Goal: Book appointment/travel/reservation

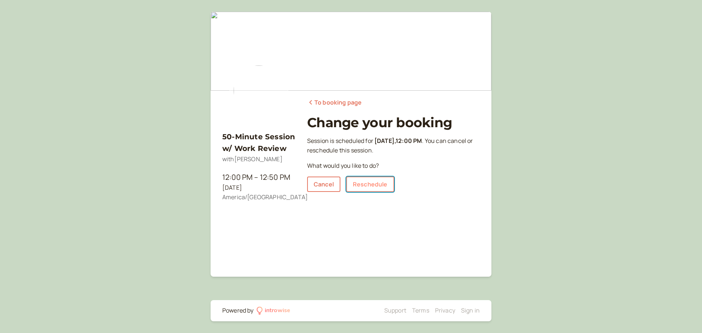
click at [373, 187] on link "Reschedule" at bounding box center [370, 184] width 48 height 15
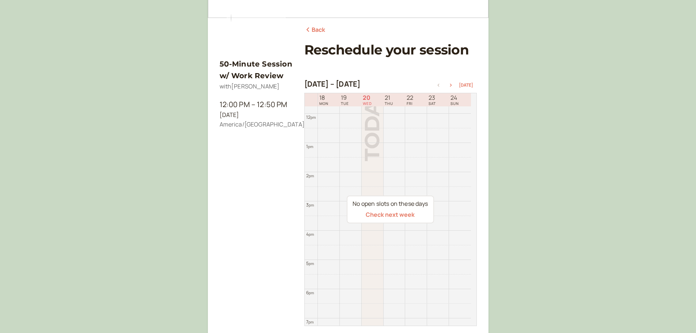
scroll to position [73, 0]
click at [452, 85] on icon "button" at bounding box center [451, 84] width 2 height 3
click at [454, 84] on icon "button" at bounding box center [451, 84] width 9 height 3
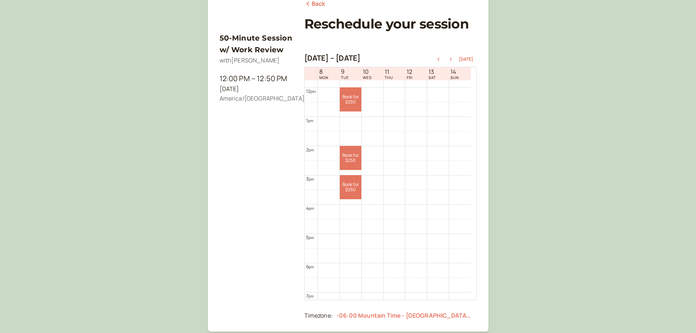
scroll to position [110, 0]
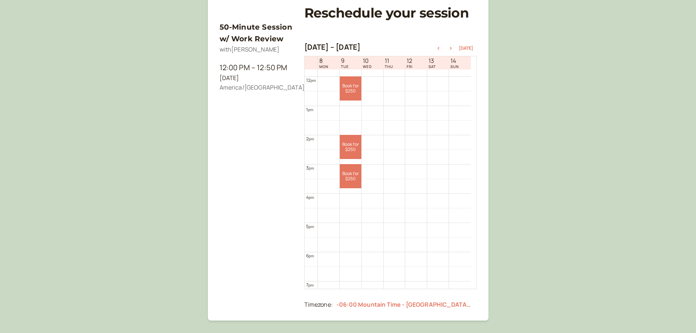
click at [580, 135] on div "50-Minute Session w/ Work Review with Sophie Yanow 12:00 PM – 12:50 PM Tue, Sep…" at bounding box center [348, 133] width 696 height 487
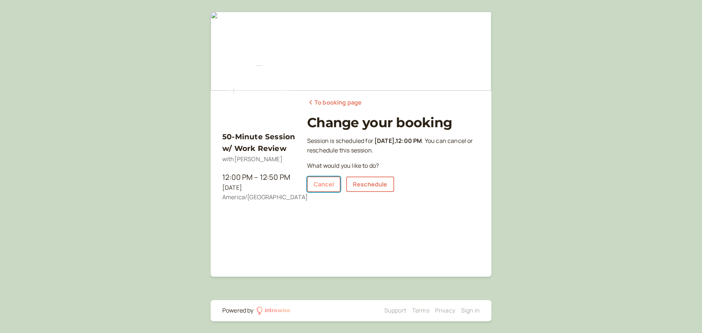
click at [331, 181] on link "Cancel" at bounding box center [323, 184] width 33 height 15
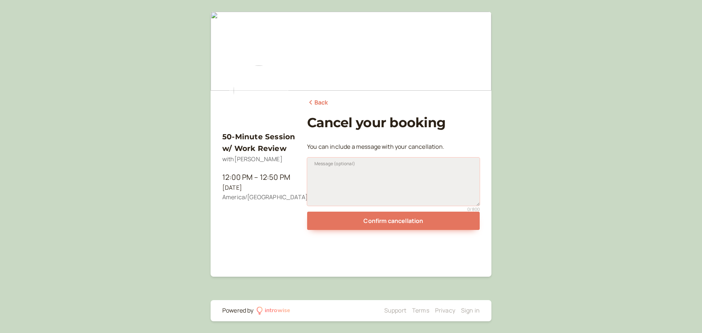
click at [334, 174] on textarea "Message (optional)" at bounding box center [393, 182] width 173 height 48
type textarea "G"
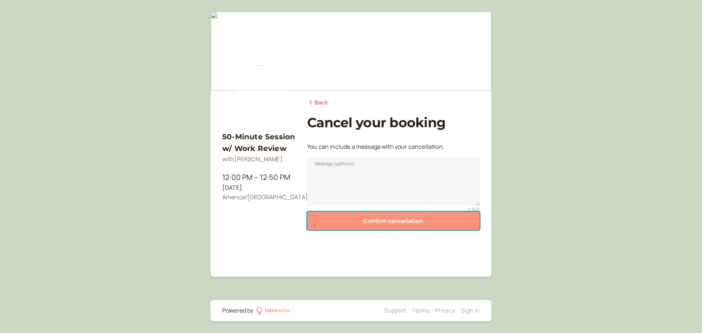
click at [390, 221] on button "Confirm cancellation" at bounding box center [393, 221] width 173 height 18
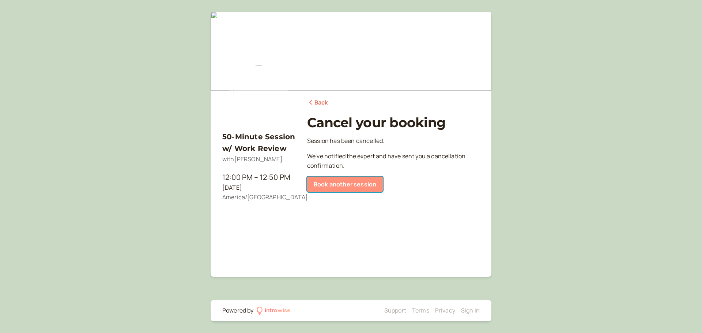
click at [334, 180] on link "Book another session" at bounding box center [345, 184] width 76 height 15
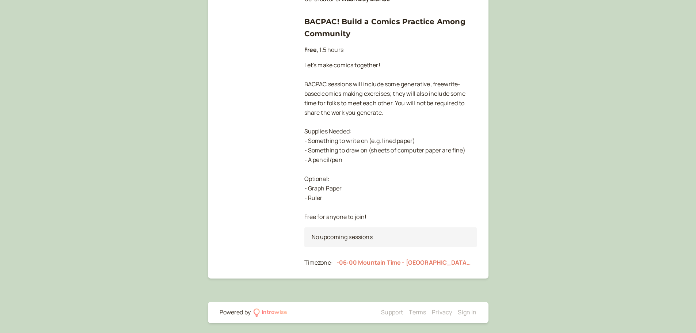
scroll to position [269, 0]
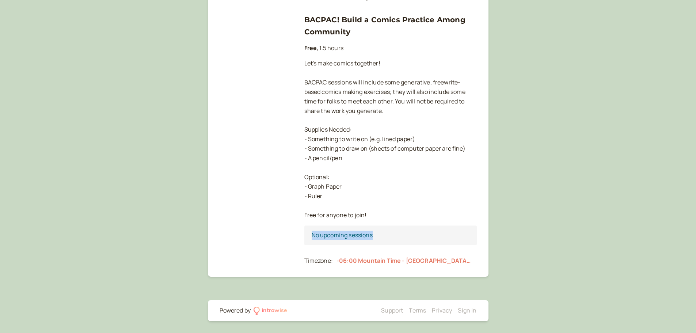
drag, startPoint x: 310, startPoint y: 236, endPoint x: 382, endPoint y: 236, distance: 72.7
click at [382, 236] on div "No upcoming sessions" at bounding box center [390, 236] width 173 height 20
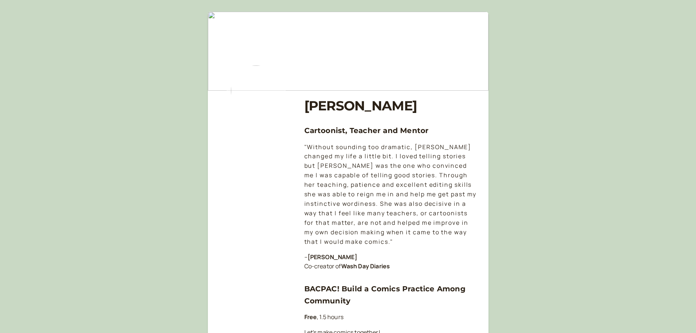
scroll to position [219, 0]
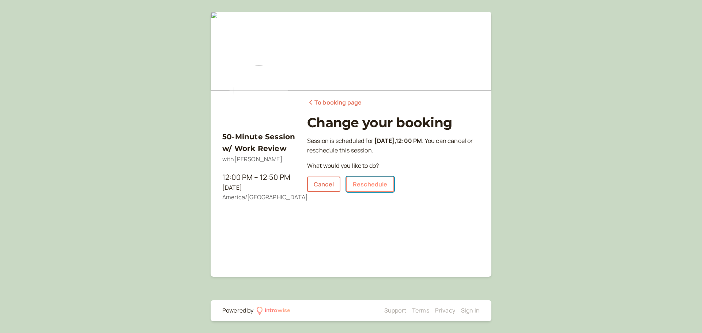
click at [376, 186] on link "Reschedule" at bounding box center [370, 184] width 48 height 15
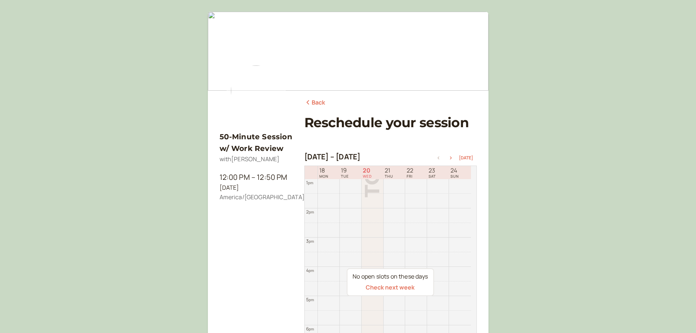
scroll to position [110, 0]
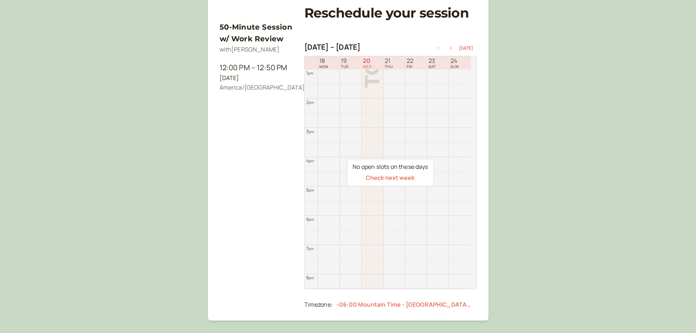
click at [454, 48] on icon "button" at bounding box center [451, 48] width 9 height 3
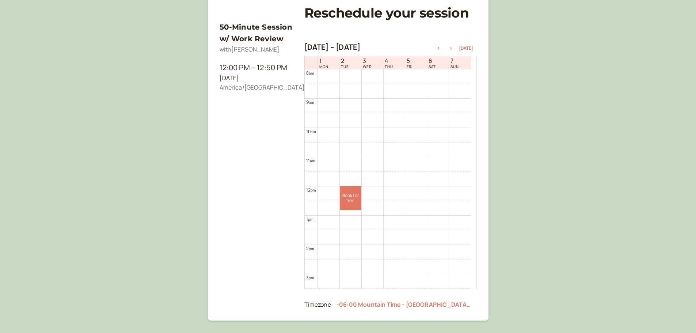
click at [454, 48] on icon "button" at bounding box center [451, 48] width 9 height 3
click at [439, 49] on icon "button" at bounding box center [439, 48] width 2 height 3
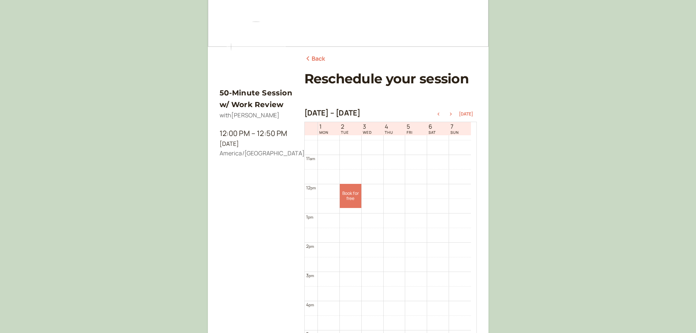
scroll to position [307, 0]
click at [317, 59] on link "Back" at bounding box center [314, 59] width 21 height 10
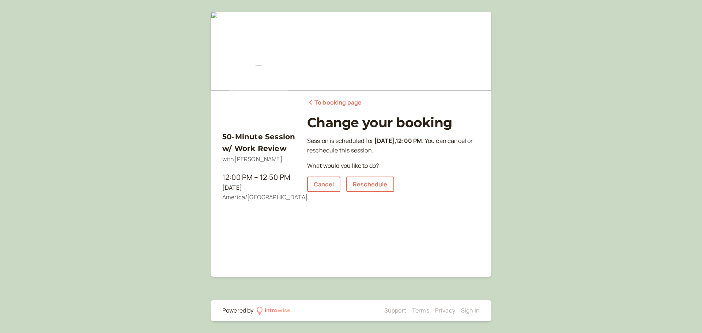
click at [322, 106] on link "To booking page" at bounding box center [334, 103] width 54 height 10
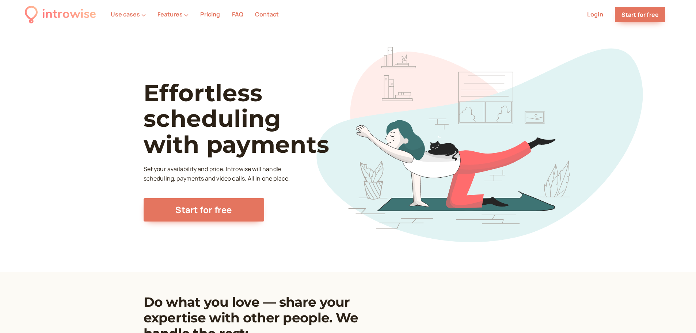
click at [596, 16] on link "Login" at bounding box center [595, 14] width 16 height 8
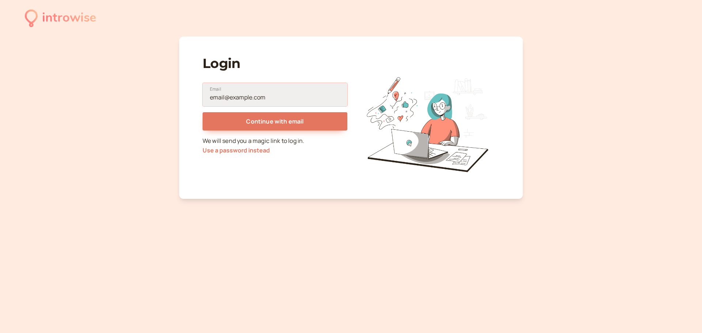
click at [251, 101] on input "Email" at bounding box center [275, 94] width 145 height 23
type input "Sharleneswan3@gmail.com"
click at [258, 132] on fieldset "Sharleneswan3@gmail.com Email Continue with email We will send you a magic link…" at bounding box center [275, 119] width 145 height 84
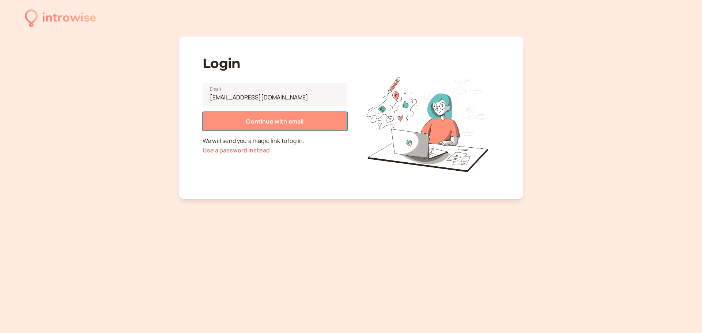
click at [257, 126] on button "Continue with email" at bounding box center [275, 121] width 145 height 18
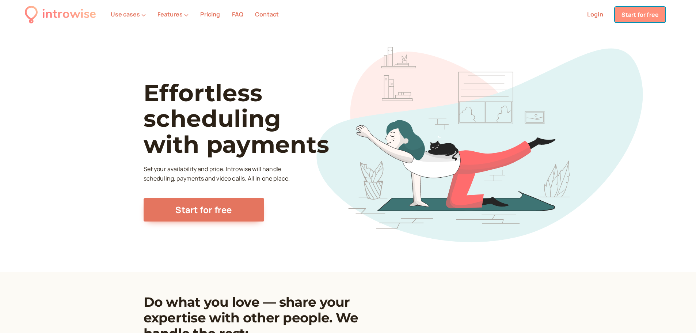
click at [631, 13] on link "Start for free" at bounding box center [640, 14] width 50 height 15
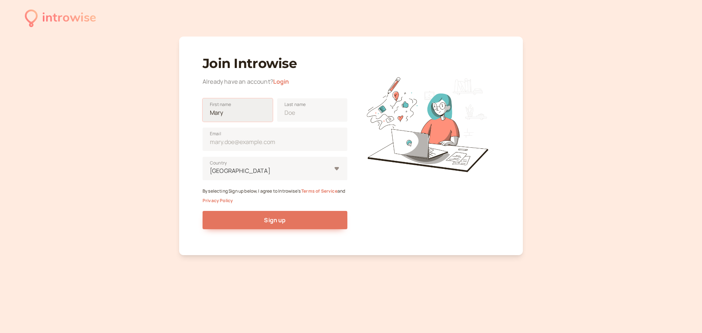
click at [216, 120] on input "First name" at bounding box center [238, 109] width 70 height 23
type input "Sharlene"
type input "Swan"
type input "Sharleneswan3@gmail.com"
type input "United States"
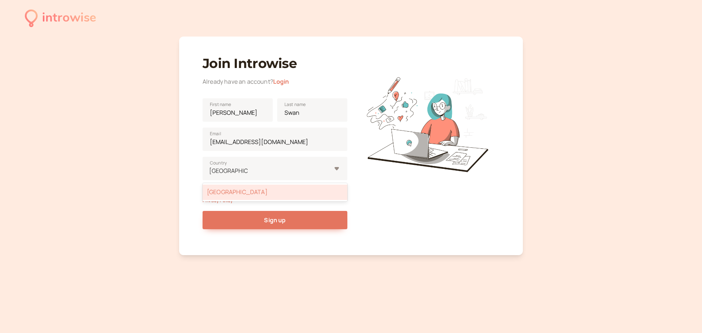
click at [407, 197] on div at bounding box center [427, 145] width 145 height 194
click at [235, 193] on div "United States" at bounding box center [275, 192] width 145 height 15
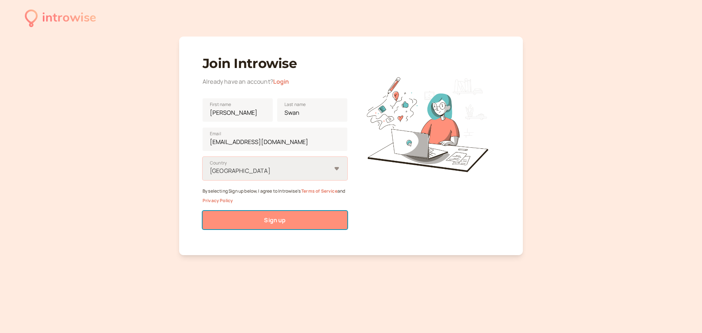
click at [243, 216] on button "Sign up" at bounding box center [275, 220] width 145 height 18
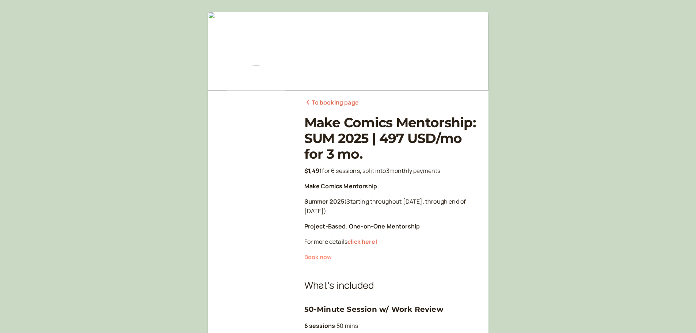
click at [329, 256] on button "Book now" at bounding box center [317, 257] width 27 height 7
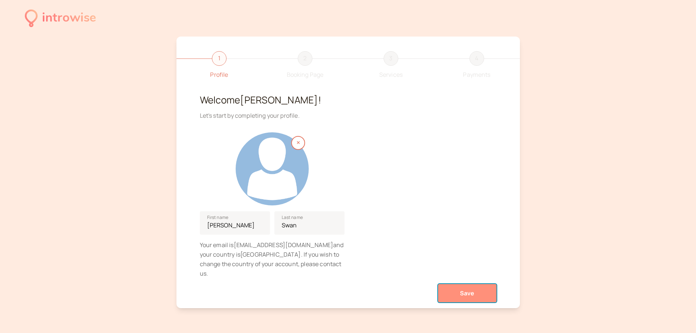
click at [463, 289] on span "Save" at bounding box center [467, 293] width 15 height 8
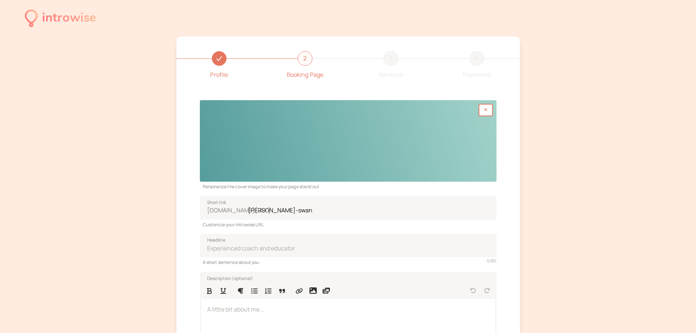
click at [392, 58] on div "3" at bounding box center [391, 58] width 15 height 15
click at [472, 49] on div "Profile 2 Booking Page 3 Services 4 Payments Personalize the cover image to mak…" at bounding box center [349, 235] width 344 height 397
click at [75, 13] on div "introwise" at bounding box center [69, 18] width 54 height 20
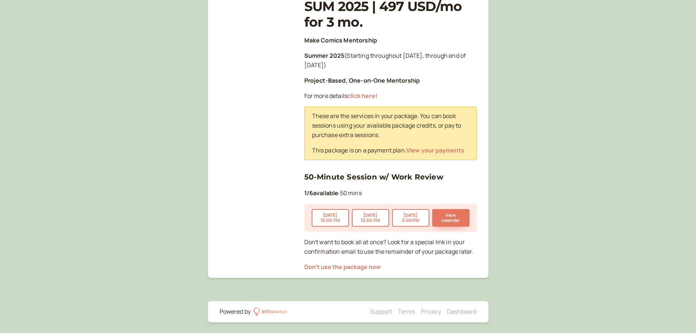
scroll to position [133, 0]
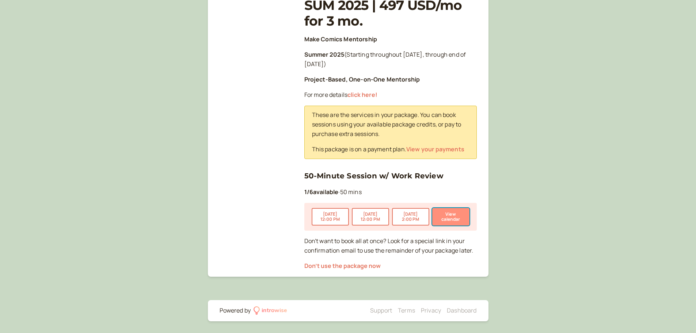
click at [439, 209] on button "View calendar" at bounding box center [450, 217] width 37 height 18
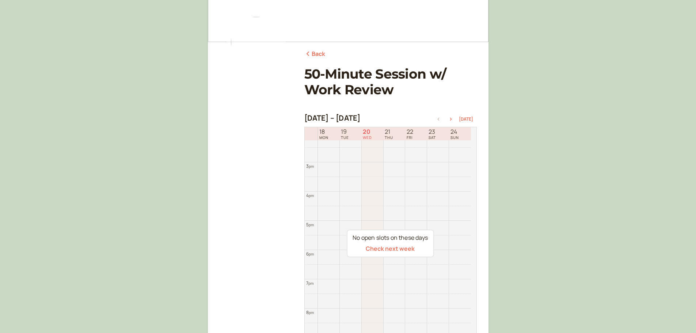
scroll to position [110, 0]
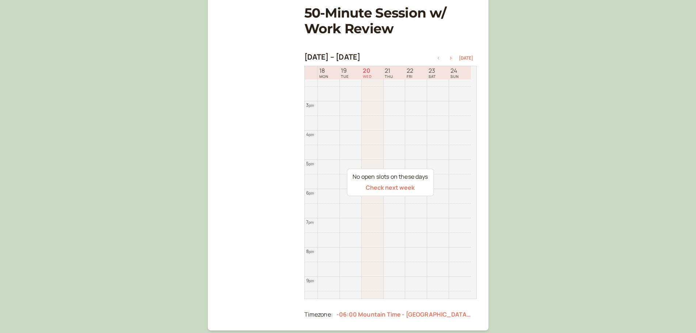
click at [453, 58] on icon "button" at bounding box center [451, 58] width 9 height 3
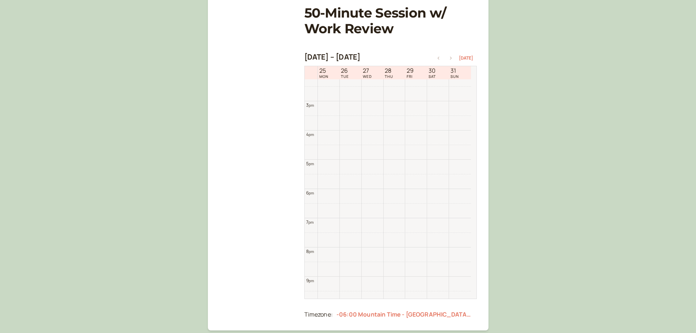
scroll to position [234, 0]
click at [453, 58] on icon "button" at bounding box center [451, 58] width 9 height 3
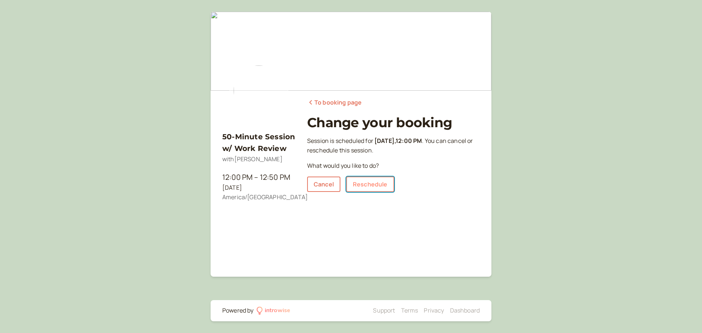
click at [363, 186] on link "Reschedule" at bounding box center [370, 184] width 48 height 15
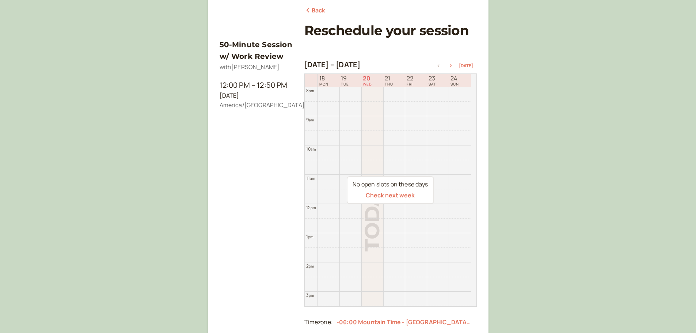
scroll to position [110, 0]
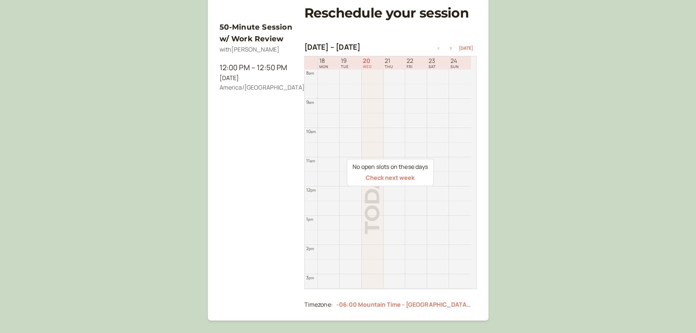
click at [454, 46] on button "button" at bounding box center [451, 48] width 9 height 5
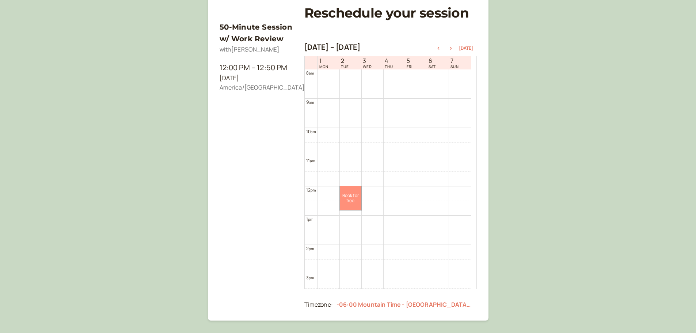
click at [349, 197] on link "Book for free free" at bounding box center [351, 198] width 22 height 24
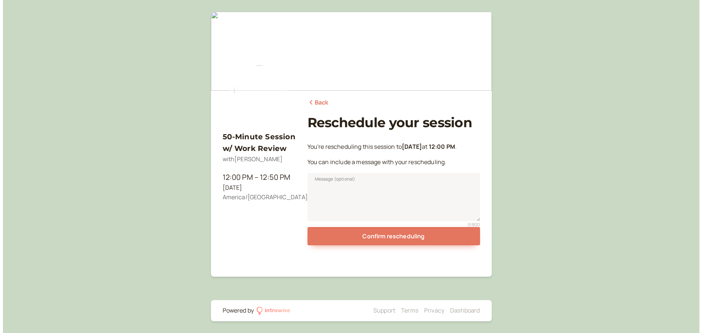
scroll to position [0, 0]
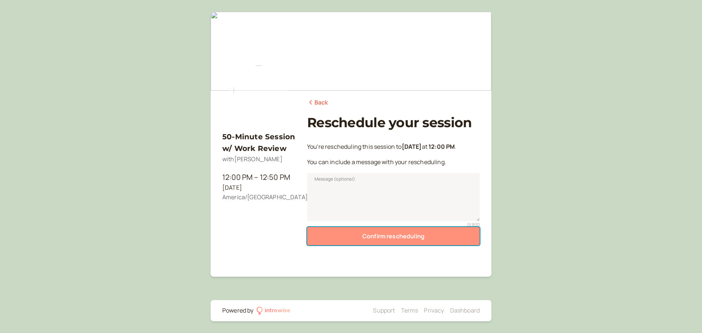
click at [369, 240] on button "Confirm rescheduling" at bounding box center [393, 236] width 173 height 18
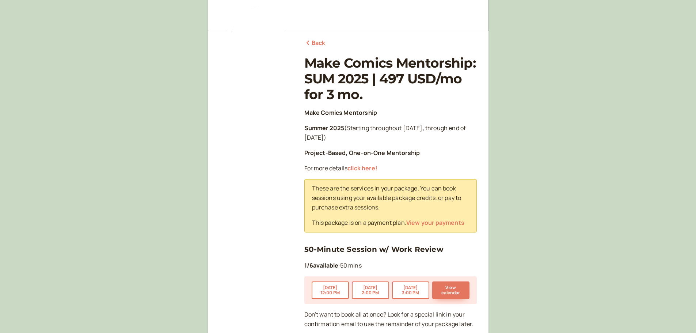
scroll to position [133, 0]
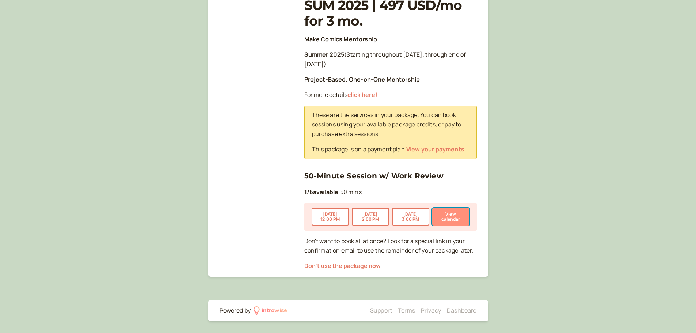
click at [452, 216] on button "View calendar" at bounding box center [450, 217] width 37 height 18
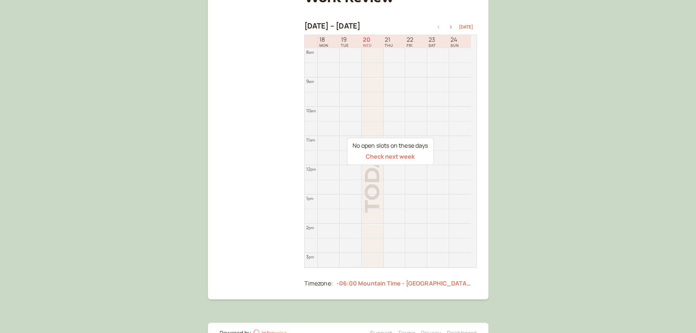
scroll to position [146, 0]
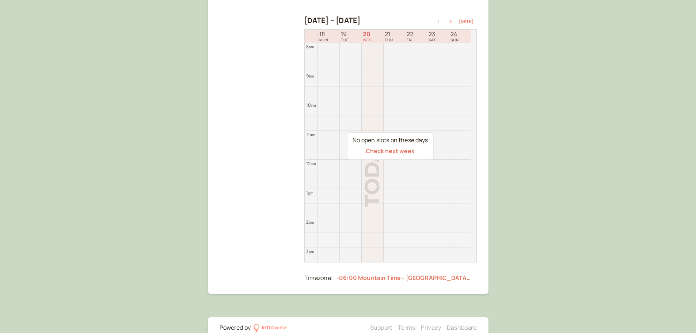
click at [453, 20] on button "button" at bounding box center [451, 21] width 9 height 5
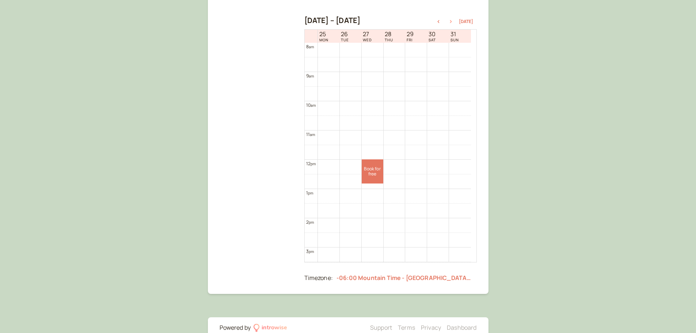
click at [453, 20] on button "button" at bounding box center [451, 21] width 9 height 5
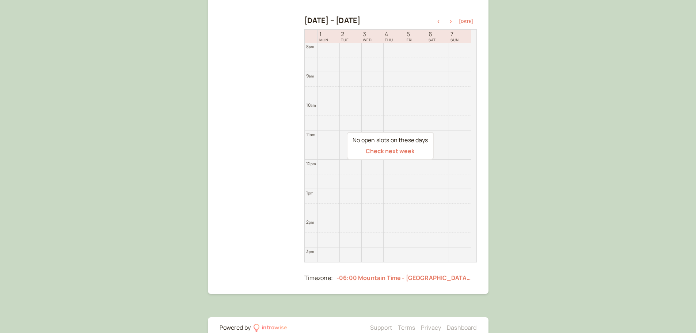
click at [453, 20] on button "button" at bounding box center [451, 21] width 9 height 5
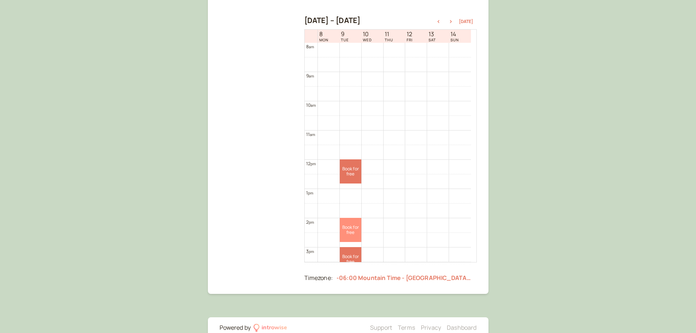
scroll to position [307, 0]
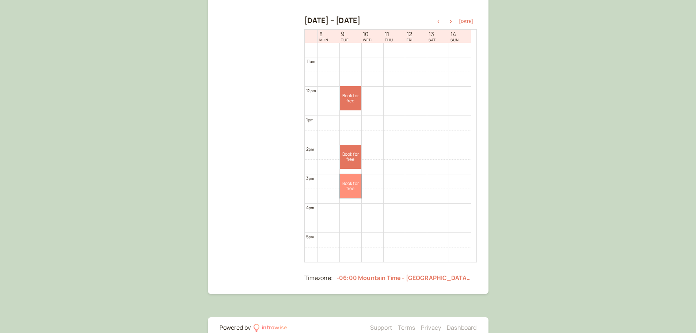
click at [352, 191] on link "Book for free free" at bounding box center [351, 186] width 22 height 24
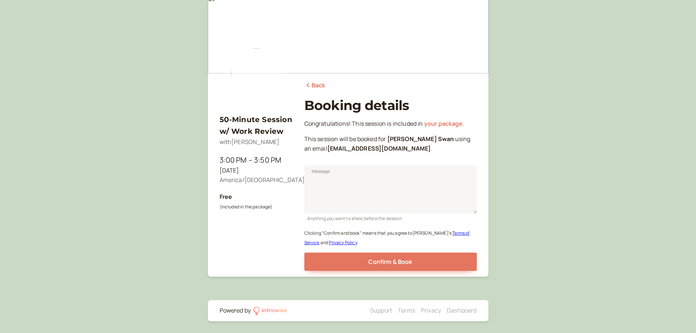
scroll to position [17, 0]
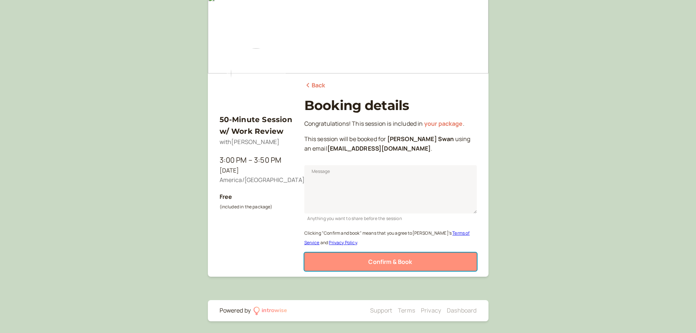
click at [376, 263] on span "Confirm & Book" at bounding box center [390, 262] width 44 height 8
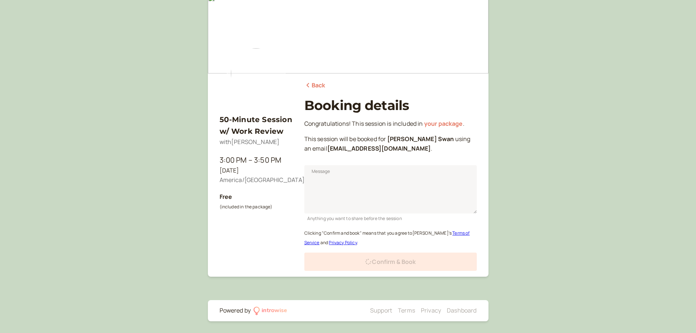
scroll to position [0, 0]
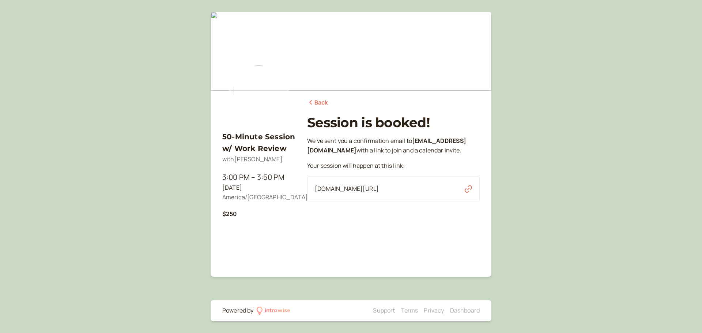
click at [326, 100] on link "Back" at bounding box center [317, 103] width 21 height 10
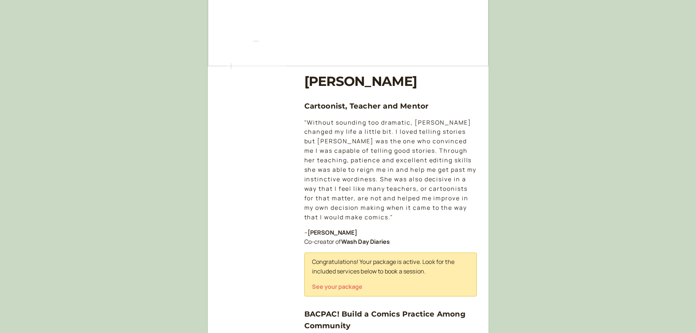
scroll to position [37, 0]
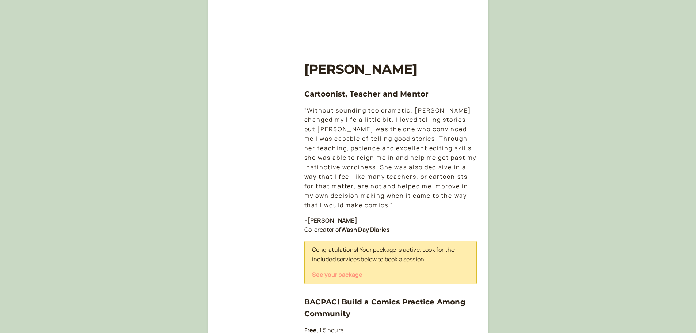
click at [345, 271] on button "See your package" at bounding box center [337, 274] width 50 height 7
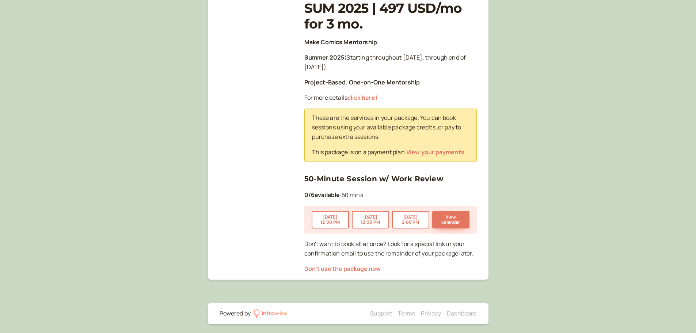
scroll to position [133, 0]
